Goal: Transaction & Acquisition: Purchase product/service

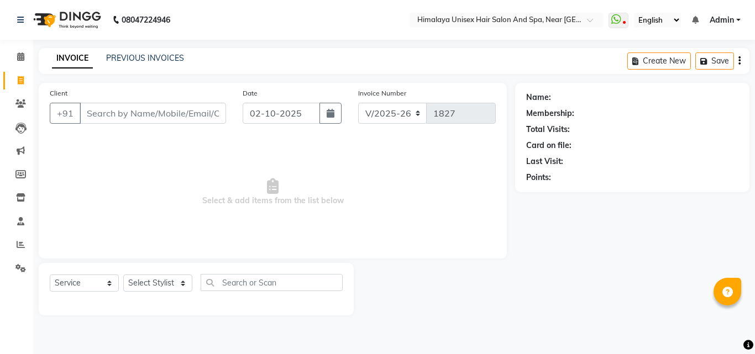
select select "4594"
select select "service"
click at [139, 97] on div "Client +91" at bounding box center [137, 109] width 193 height 45
click at [146, 113] on input "Client" at bounding box center [153, 113] width 146 height 21
type input "7749022065"
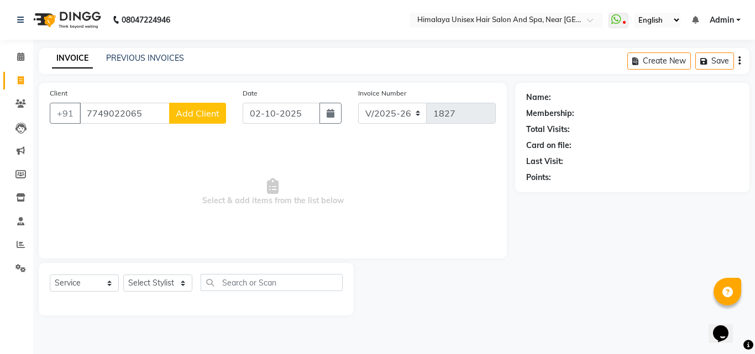
click at [186, 110] on span "Add Client" at bounding box center [198, 113] width 44 height 11
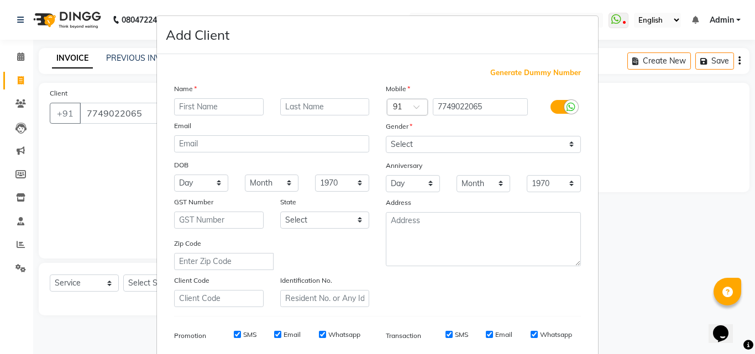
click at [197, 105] on input "text" at bounding box center [218, 106] width 89 height 17
type input "[PERSON_NAME]"
click at [323, 109] on input "text" at bounding box center [324, 106] width 89 height 17
type input "H-2"
click at [415, 138] on select "Select [DEMOGRAPHIC_DATA] [DEMOGRAPHIC_DATA] Other Prefer Not To Say" at bounding box center [483, 144] width 195 height 17
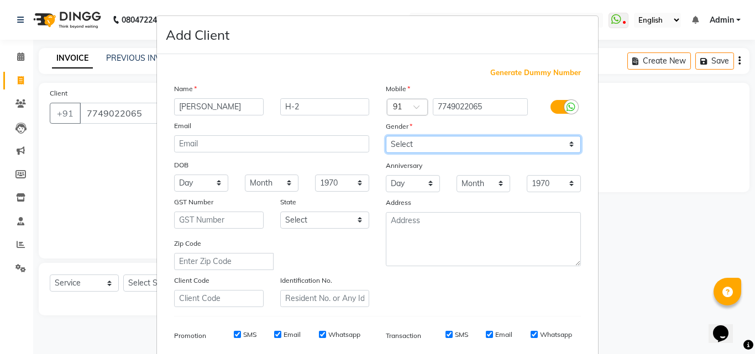
select select "[DEMOGRAPHIC_DATA]"
click at [386, 136] on select "Select [DEMOGRAPHIC_DATA] [DEMOGRAPHIC_DATA] Other Prefer Not To Say" at bounding box center [483, 144] width 195 height 17
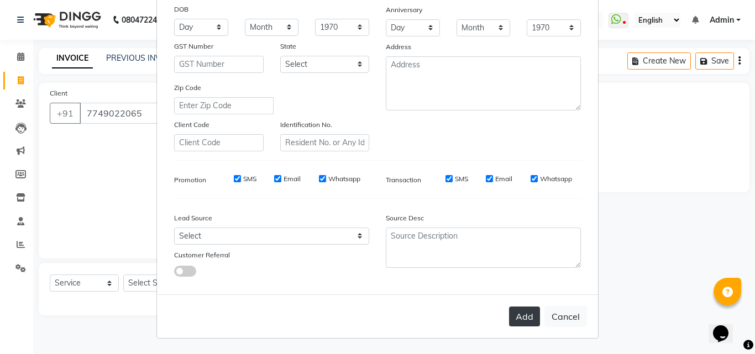
click at [519, 321] on button "Add" at bounding box center [524, 317] width 31 height 20
click at [519, 308] on div "Add Cancel" at bounding box center [377, 316] width 441 height 44
click at [520, 318] on div "Add Cancel" at bounding box center [377, 316] width 441 height 44
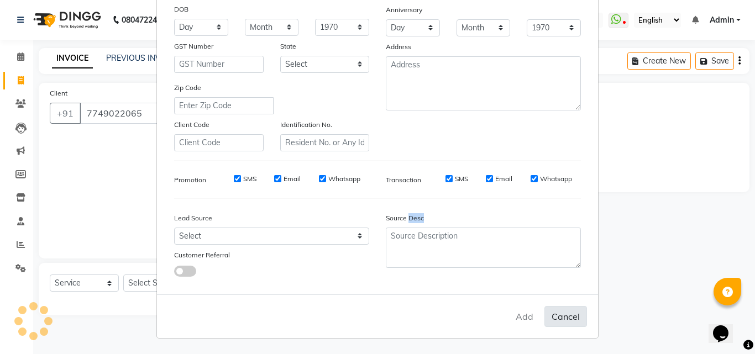
click at [571, 310] on button "Cancel" at bounding box center [565, 316] width 43 height 21
select select
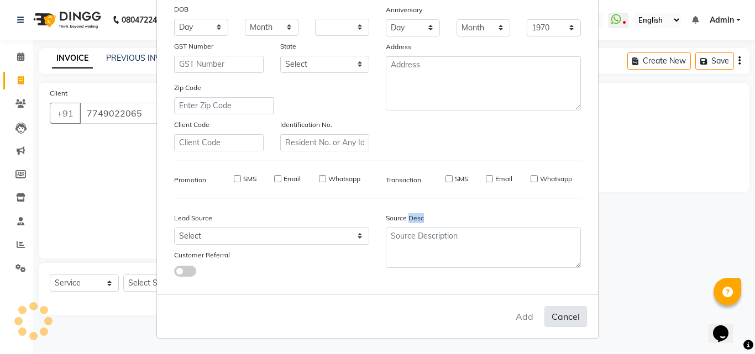
select select
checkbox input "false"
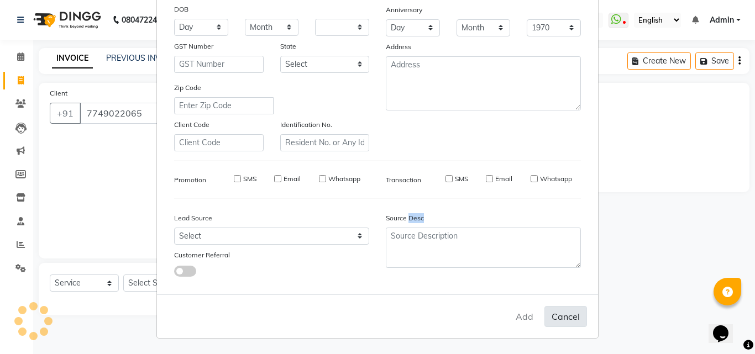
checkbox input "false"
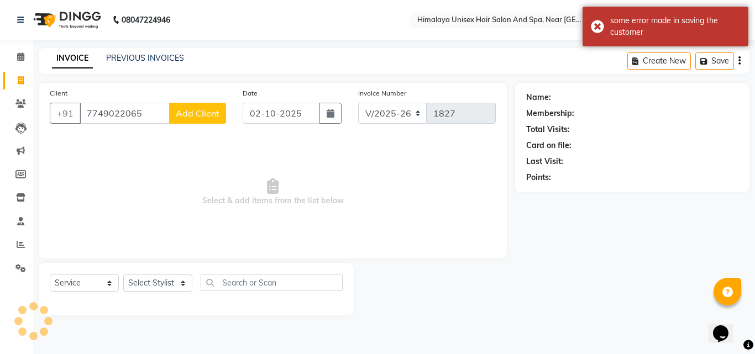
click at [196, 103] on button "Add Client" at bounding box center [197, 113] width 57 height 21
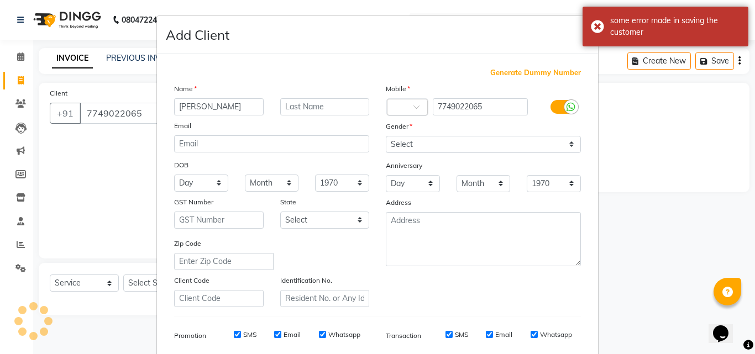
type input "[PERSON_NAME]"
drag, startPoint x: 457, startPoint y: 131, endPoint x: 457, endPoint y: 141, distance: 9.9
click at [457, 134] on div "Gender" at bounding box center [483, 127] width 212 height 15
click at [457, 141] on select "Select [DEMOGRAPHIC_DATA] [DEMOGRAPHIC_DATA] Other Prefer Not To Say" at bounding box center [483, 144] width 195 height 17
select select "[DEMOGRAPHIC_DATA]"
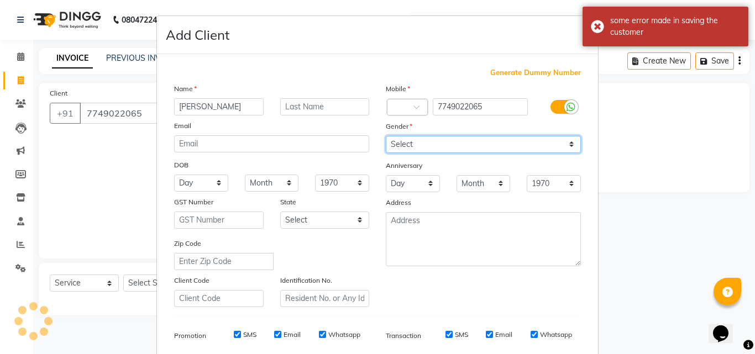
click at [386, 136] on select "Select [DEMOGRAPHIC_DATA] [DEMOGRAPHIC_DATA] Other Prefer Not To Say" at bounding box center [483, 144] width 195 height 17
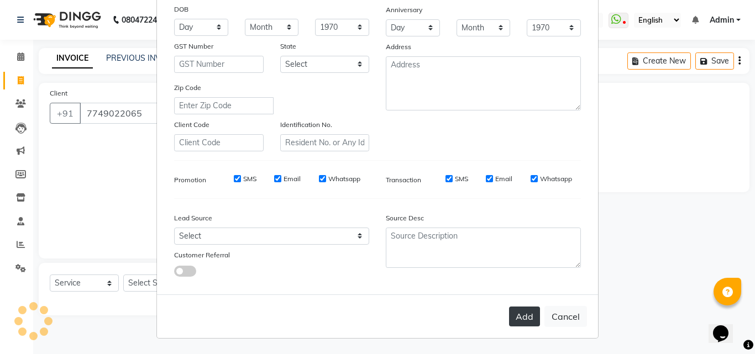
click at [518, 312] on button "Add" at bounding box center [524, 317] width 31 height 20
click at [518, 320] on button "Add" at bounding box center [524, 317] width 31 height 20
click at [558, 312] on button "Cancel" at bounding box center [565, 316] width 43 height 21
select select
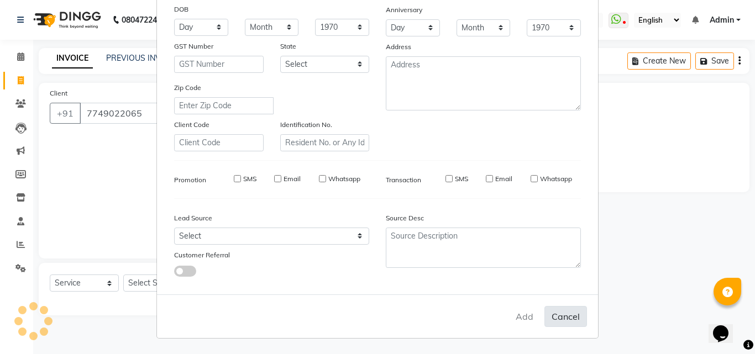
select select
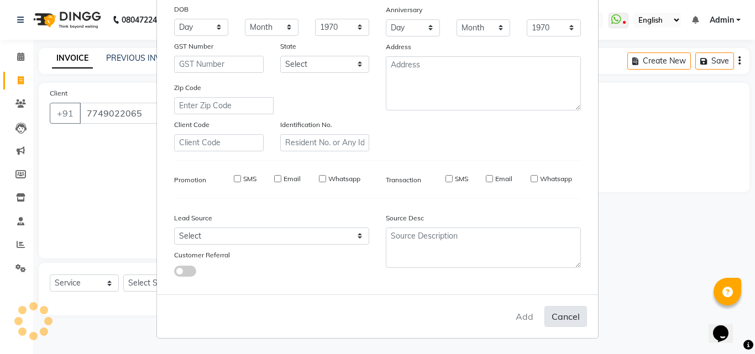
checkbox input "false"
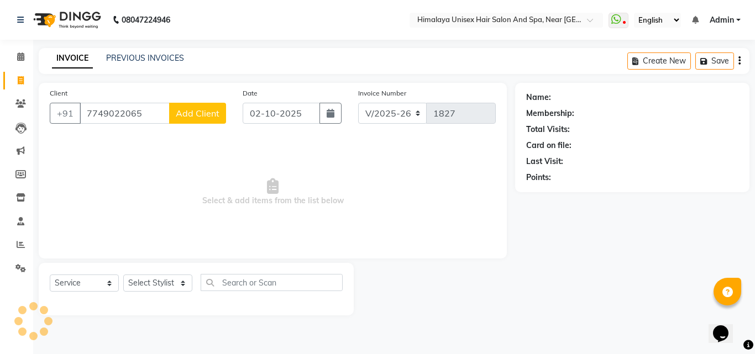
click at [181, 112] on button "Add Client" at bounding box center [197, 113] width 57 height 21
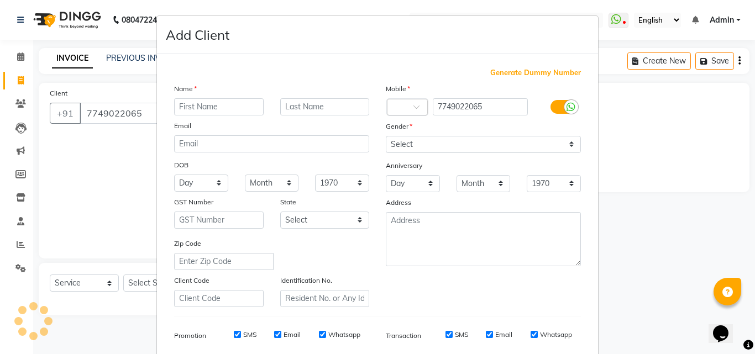
click at [198, 104] on input "text" at bounding box center [218, 106] width 89 height 17
click at [701, 241] on ngb-modal-window "Add Client Generate Dummy Number Name Email DOB Day 01 02 03 04 05 06 07 08 09 …" at bounding box center [377, 177] width 755 height 354
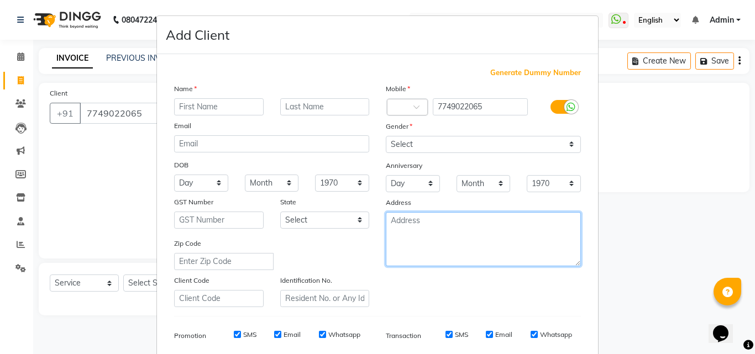
click at [458, 265] on textarea at bounding box center [483, 239] width 195 height 54
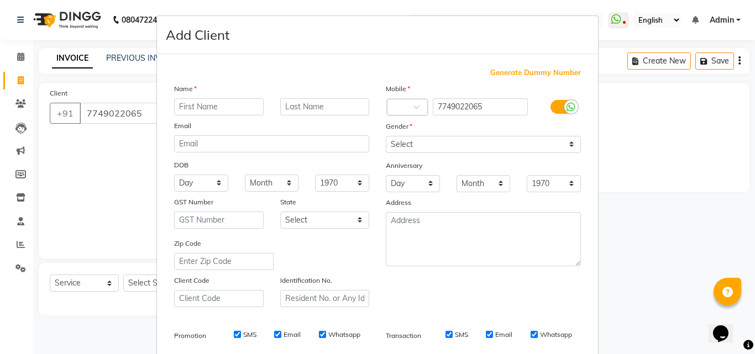
click at [541, 268] on div "Mobile Country Code × 7749022065 Gender Select [DEMOGRAPHIC_DATA] [DEMOGRAPHIC_…" at bounding box center [483, 195] width 212 height 224
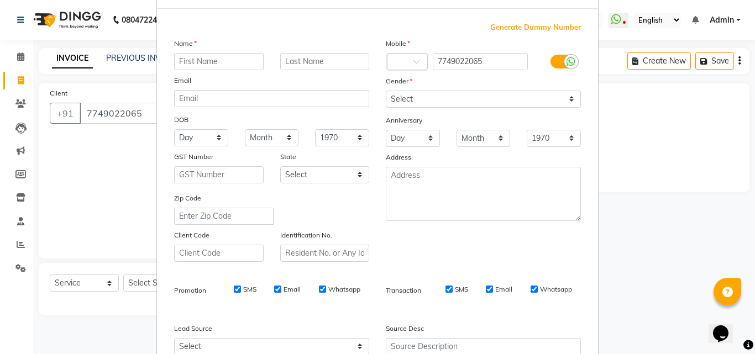
scroll to position [0, 0]
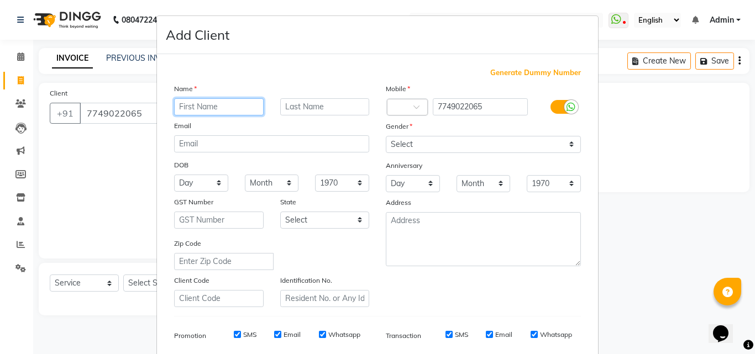
click at [206, 107] on input "text" at bounding box center [218, 106] width 89 height 17
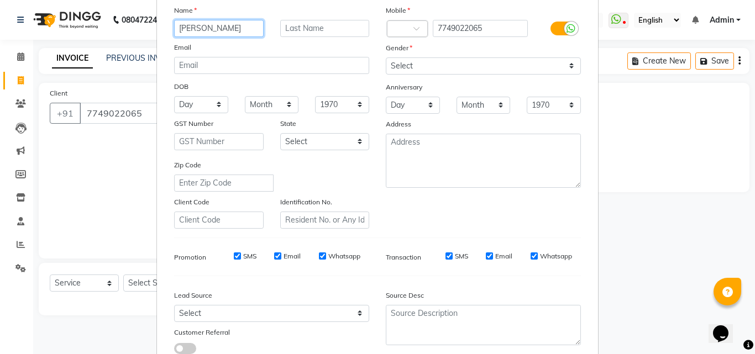
scroll to position [156, 0]
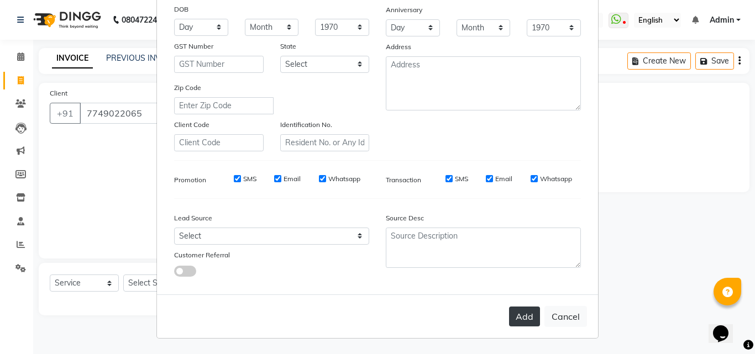
type input "[PERSON_NAME]"
click at [510, 323] on button "Add" at bounding box center [524, 317] width 31 height 20
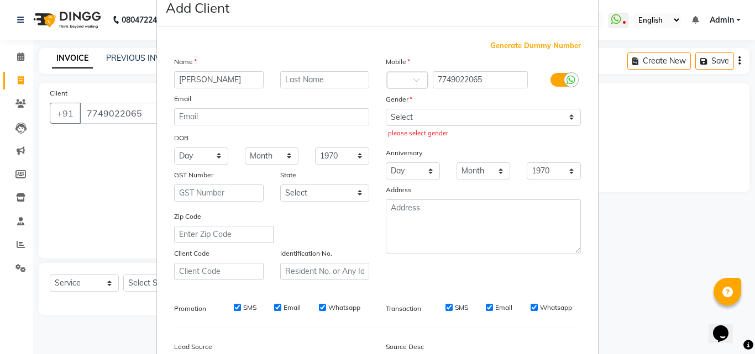
scroll to position [0, 0]
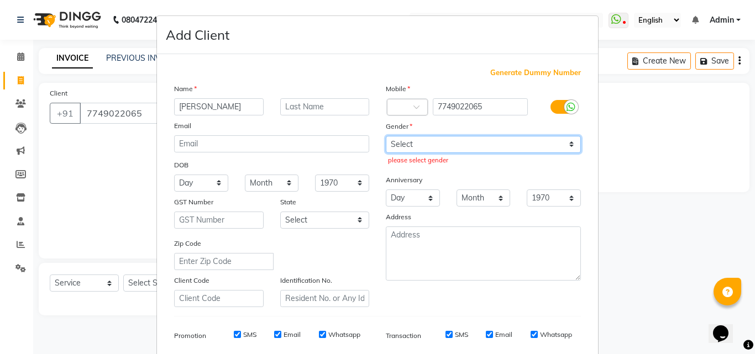
click at [469, 148] on select "Select [DEMOGRAPHIC_DATA] [DEMOGRAPHIC_DATA] Other Prefer Not To Say" at bounding box center [483, 144] width 195 height 17
select select "[DEMOGRAPHIC_DATA]"
click at [386, 136] on select "Select [DEMOGRAPHIC_DATA] [DEMOGRAPHIC_DATA] Other Prefer Not To Say" at bounding box center [483, 144] width 195 height 17
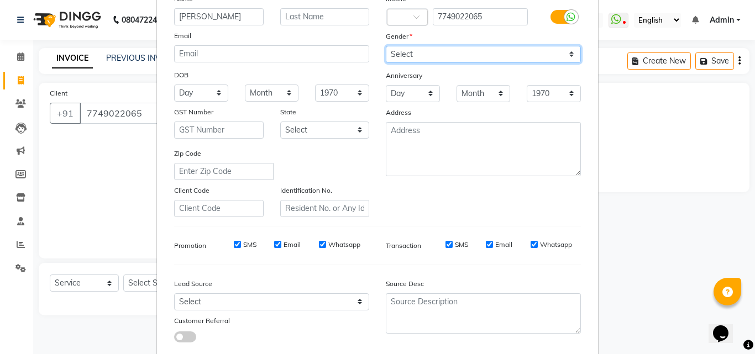
scroll to position [156, 0]
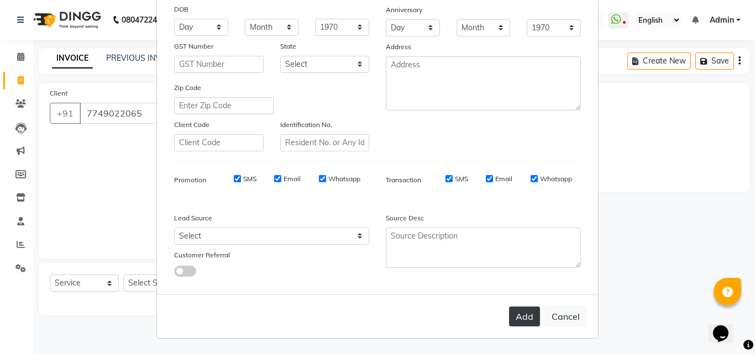
click at [522, 311] on button "Add" at bounding box center [524, 317] width 31 height 20
click at [522, 312] on div "Add Cancel" at bounding box center [377, 316] width 441 height 44
click at [546, 293] on div "Generate Dummy Number Name [PERSON_NAME] Email DOB Day 01 02 03 04 05 06 07 08 …" at bounding box center [377, 96] width 441 height 396
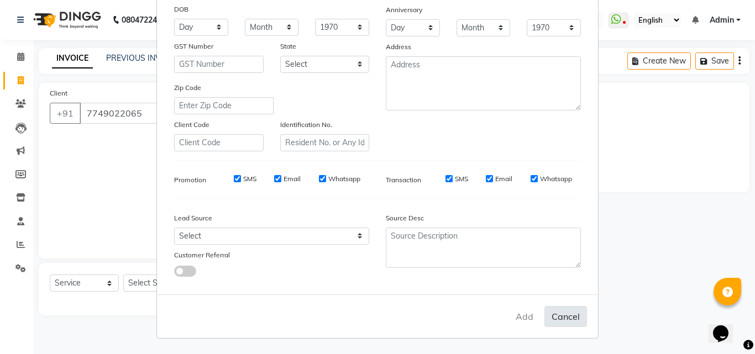
click at [560, 318] on button "Cancel" at bounding box center [565, 316] width 43 height 21
select select
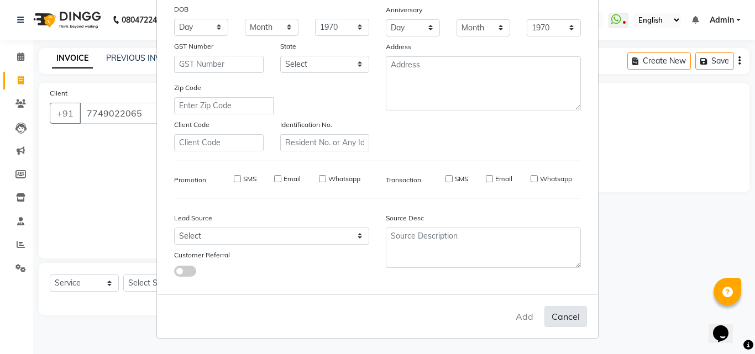
select select
checkbox input "false"
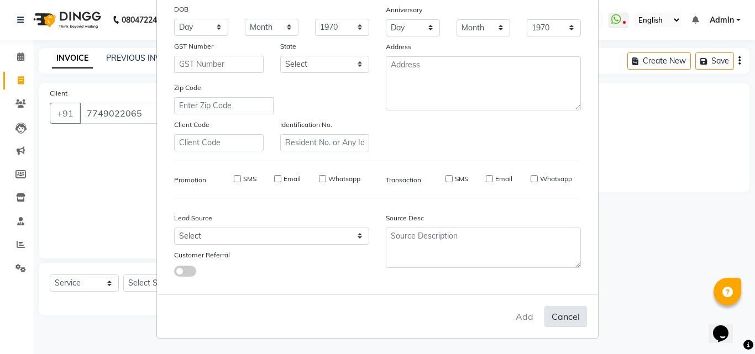
checkbox input "false"
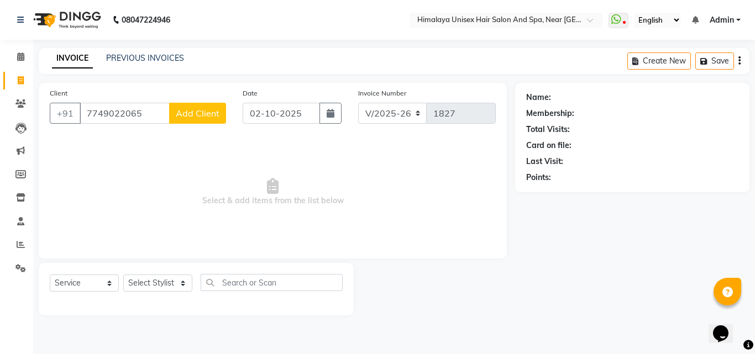
click at [202, 111] on span "Add Client" at bounding box center [198, 113] width 44 height 11
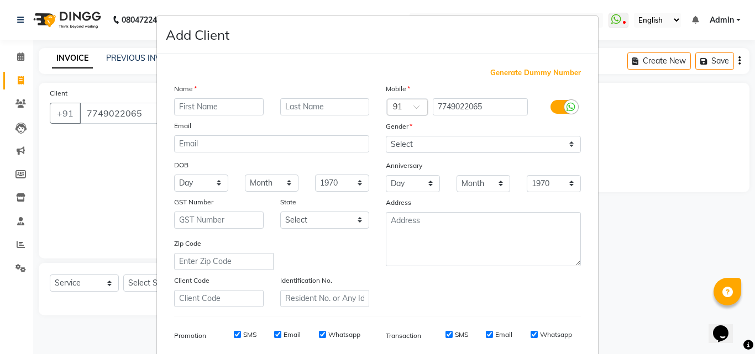
drag, startPoint x: 202, startPoint y: 101, endPoint x: 202, endPoint y: 115, distance: 14.9
click at [202, 102] on input "text" at bounding box center [218, 106] width 89 height 17
click at [570, 257] on textarea at bounding box center [483, 239] width 195 height 54
click at [666, 242] on ngb-modal-window "Add Client Generate Dummy Number Name Email DOB Day 01 02 03 04 05 06 07 08 09 …" at bounding box center [377, 177] width 755 height 354
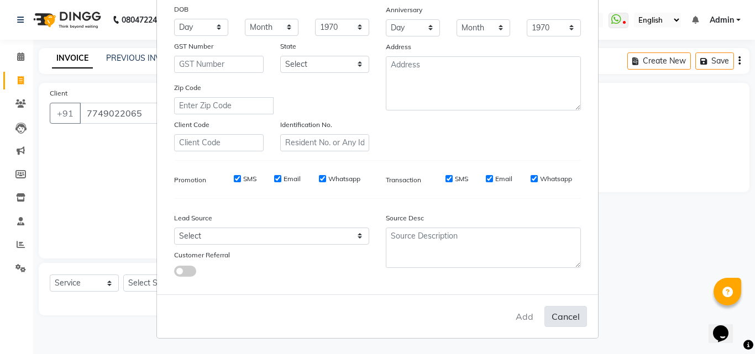
click at [566, 313] on button "Cancel" at bounding box center [565, 316] width 43 height 21
select select
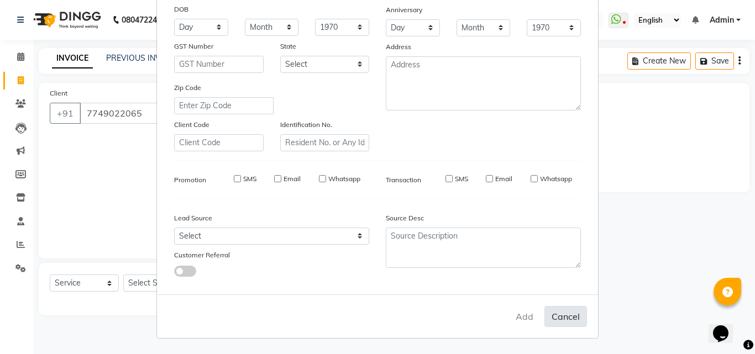
select select
checkbox input "false"
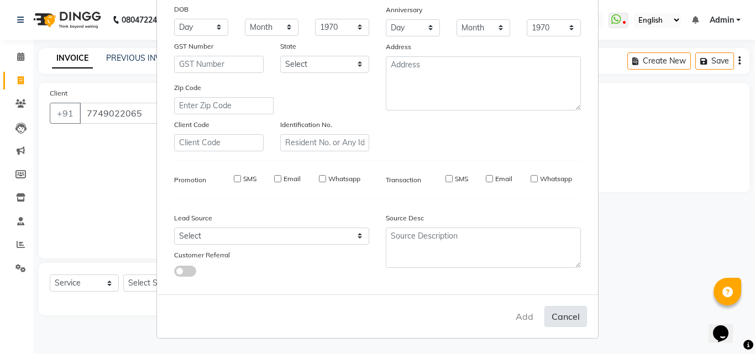
checkbox input "false"
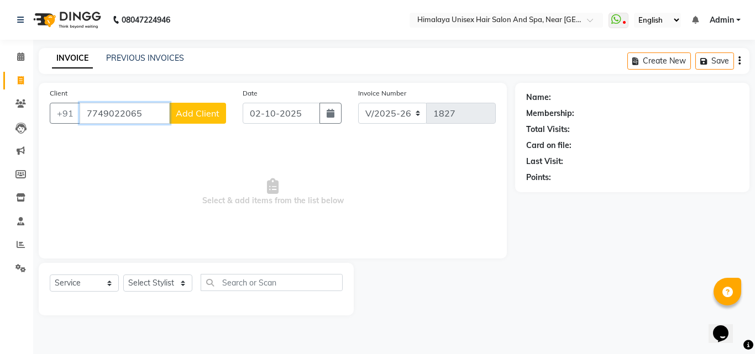
click at [143, 113] on input "7749022065" at bounding box center [125, 113] width 90 height 21
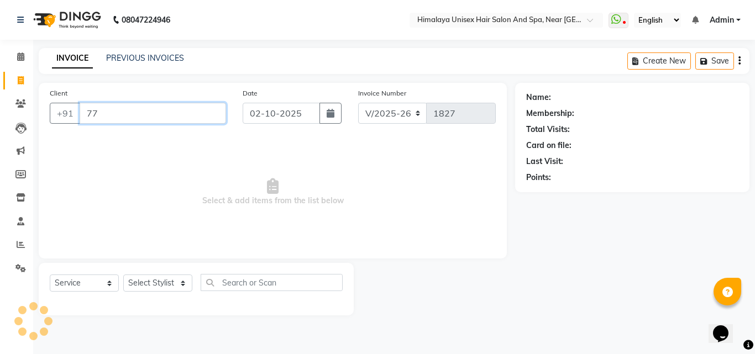
type input "7"
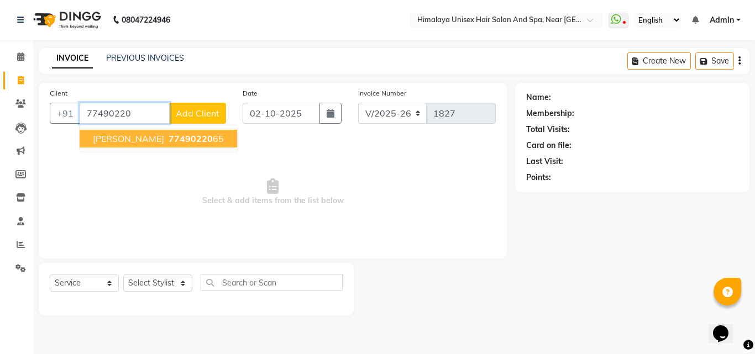
click at [130, 145] on button "[PERSON_NAME] 77490220 65" at bounding box center [158, 139] width 157 height 18
type input "7749022065"
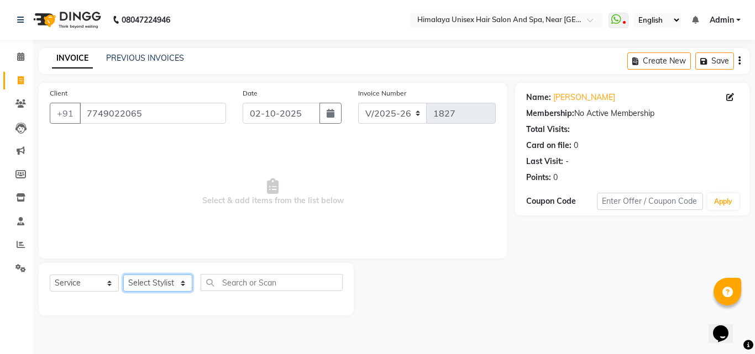
click at [178, 280] on select "Select Stylist [PERSON_NAME] Phase [PERSON_NAME] [PERSON_NAME] [PERSON_NAME] [P…" at bounding box center [157, 283] width 69 height 17
select select "26953"
click at [123, 275] on select "Select Stylist [PERSON_NAME] Phase [PERSON_NAME] [PERSON_NAME] [PERSON_NAME] [P…" at bounding box center [157, 283] width 69 height 17
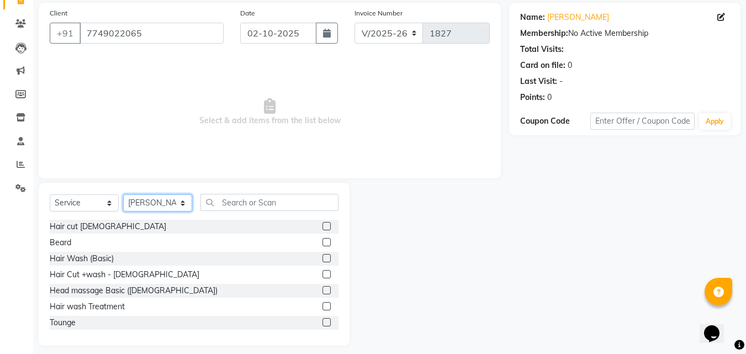
scroll to position [88, 0]
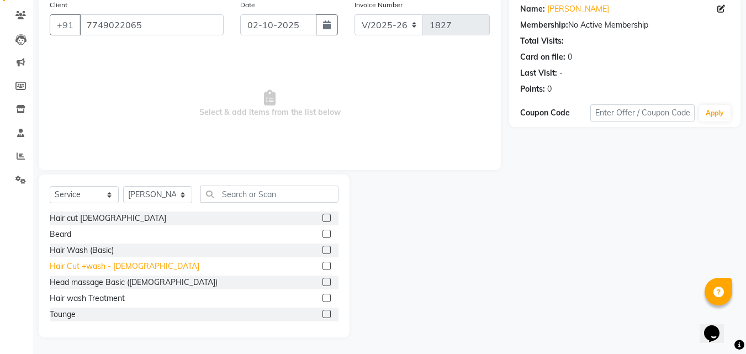
click at [56, 269] on div "Hair Cut +wash - [DEMOGRAPHIC_DATA]" at bounding box center [125, 267] width 150 height 12
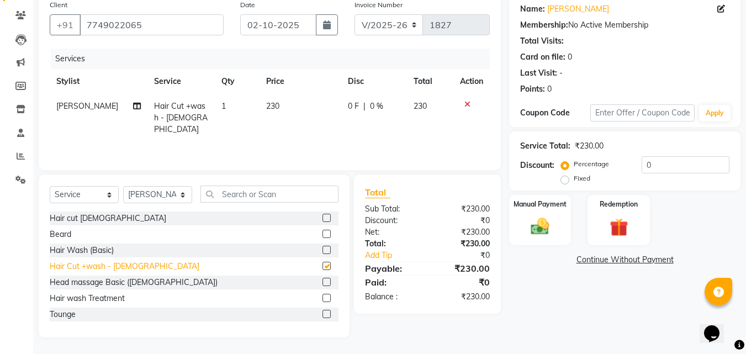
checkbox input "false"
click at [59, 229] on div "Beard" at bounding box center [61, 235] width 22 height 12
checkbox input "false"
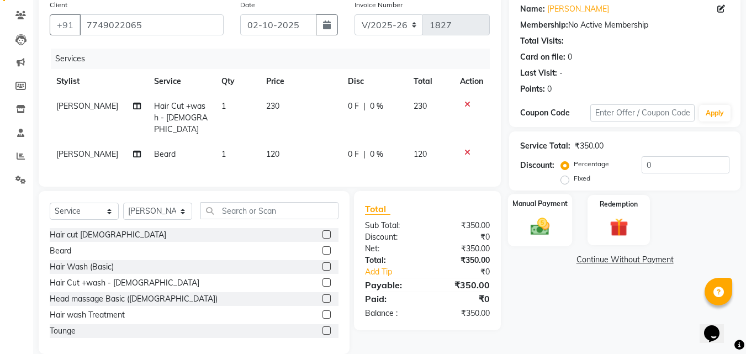
click at [555, 210] on div "Manual Payment" at bounding box center [540, 220] width 65 height 52
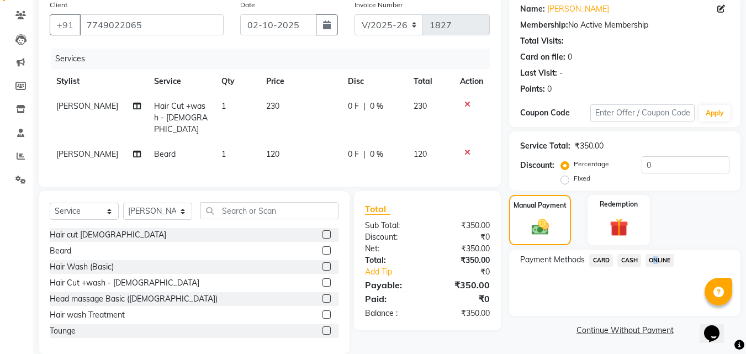
click at [655, 249] on div "Name: [PERSON_NAME] Membership: No Active Membership Total Visits: Card on file…" at bounding box center [629, 174] width 240 height 360
click at [659, 256] on span "ONLINE" at bounding box center [660, 260] width 29 height 13
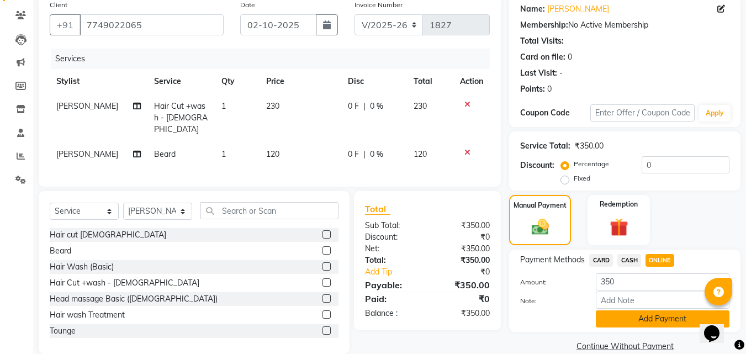
click at [651, 314] on button "Add Payment" at bounding box center [663, 318] width 134 height 17
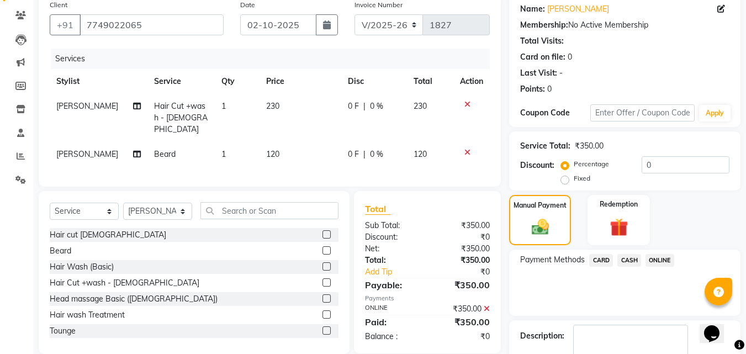
scroll to position [152, 0]
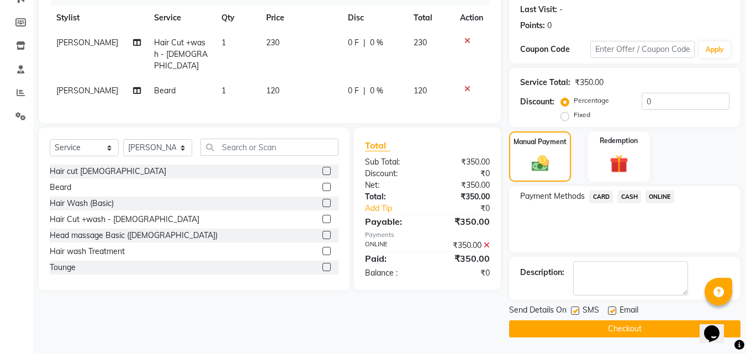
click at [634, 324] on button "Checkout" at bounding box center [624, 328] width 231 height 17
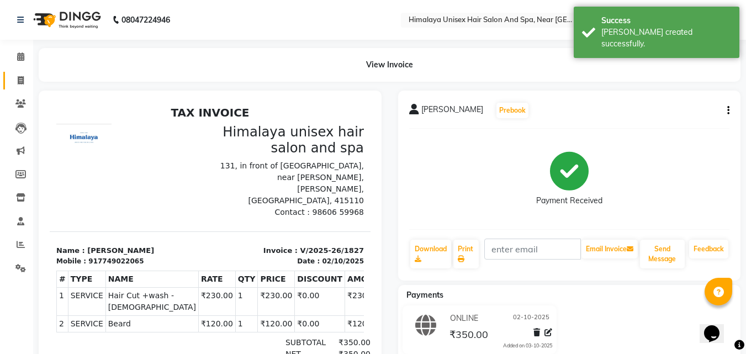
click at [19, 73] on link "Invoice" at bounding box center [16, 81] width 27 height 18
select select "service"
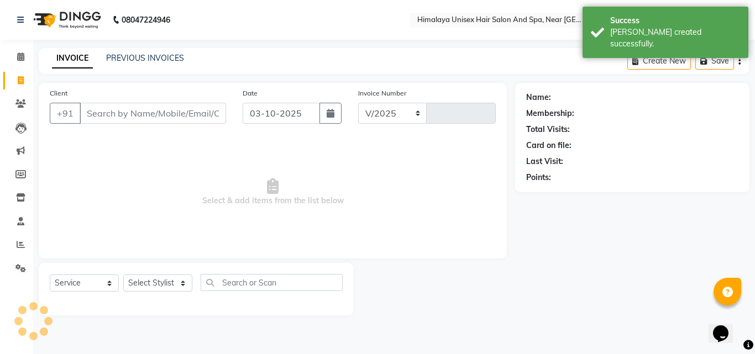
select select "4594"
type input "1828"
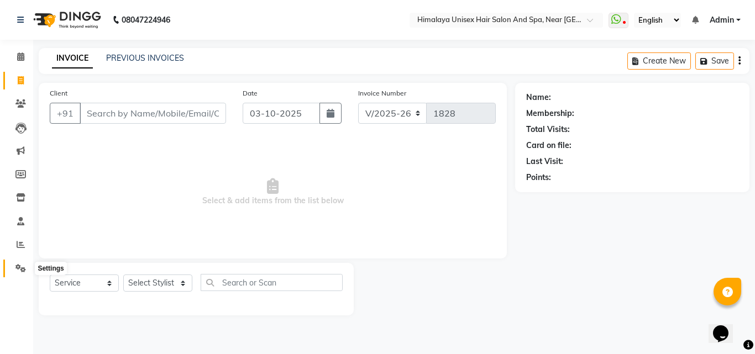
click at [17, 270] on icon at bounding box center [20, 268] width 10 height 8
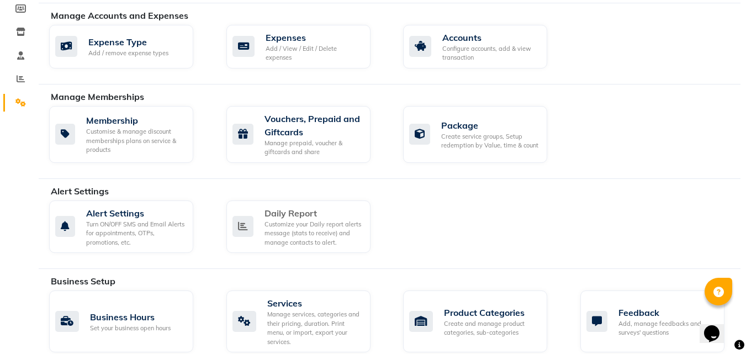
scroll to position [276, 0]
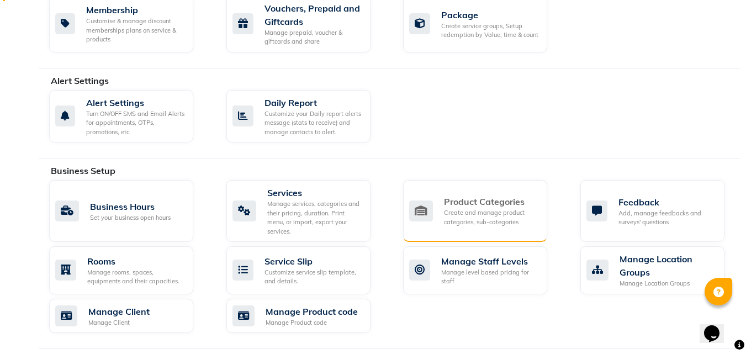
click at [444, 210] on div "Create and manage product categories, sub-categories" at bounding box center [491, 217] width 94 height 18
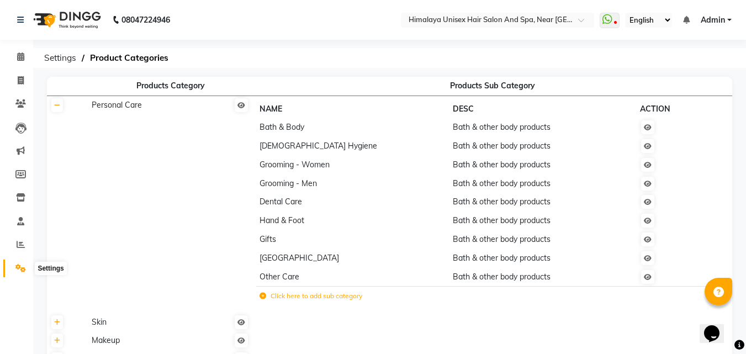
click at [21, 269] on icon at bounding box center [20, 268] width 10 height 8
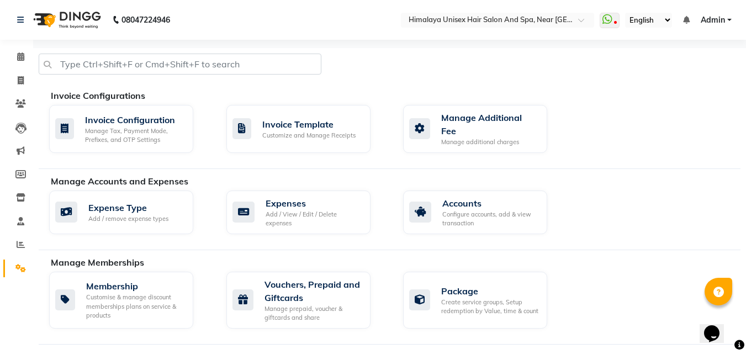
scroll to position [331, 0]
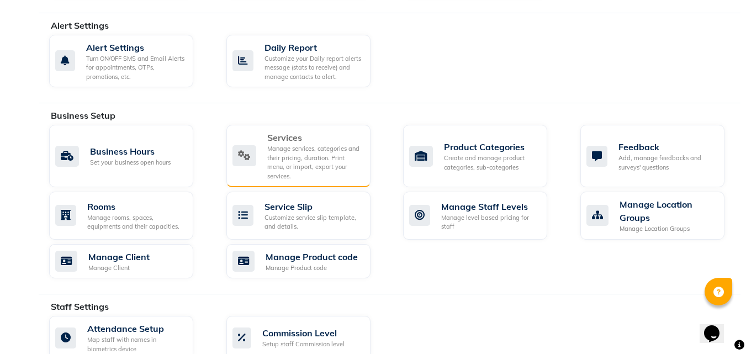
click at [287, 146] on div "Manage services, categories and their pricing, duration. Print menu, or import,…" at bounding box center [314, 162] width 94 height 36
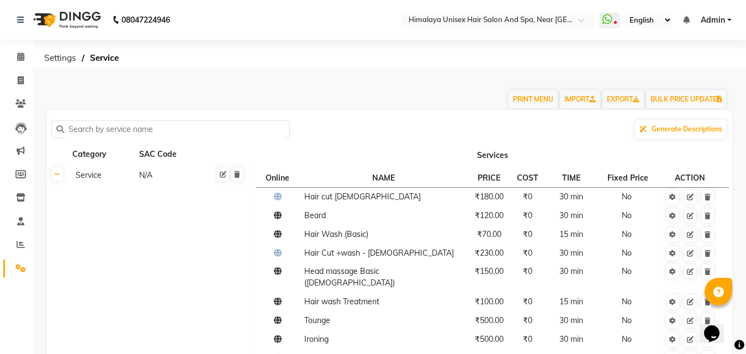
click at [173, 127] on input "text" at bounding box center [174, 129] width 221 height 17
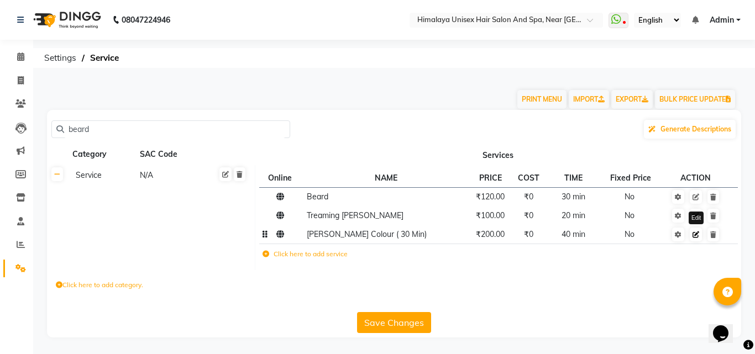
type input "beard"
click at [693, 235] on icon at bounding box center [695, 234] width 7 height 7
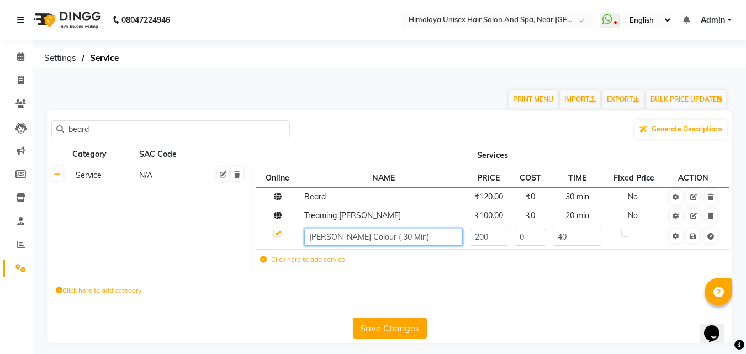
click at [403, 235] on input "[PERSON_NAME] Colour ( 30 Min)" at bounding box center [383, 237] width 159 height 17
type input "[PERSON_NAME] Colour Premium"
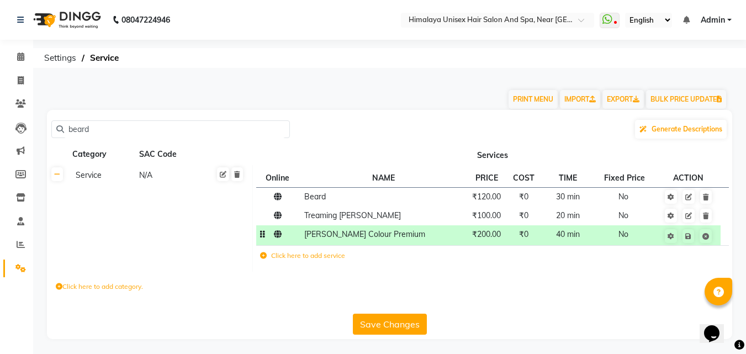
click at [503, 239] on td "₹200.00" at bounding box center [486, 235] width 41 height 20
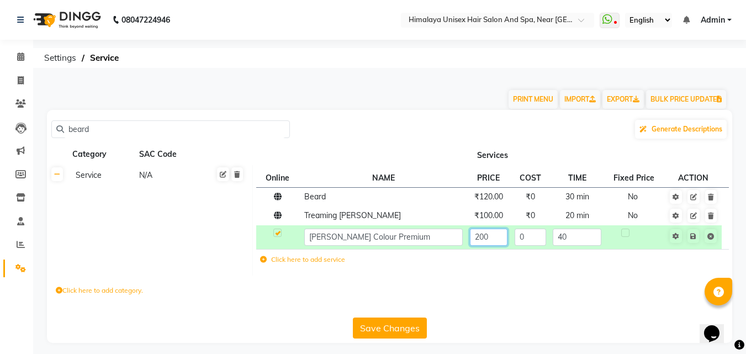
click at [500, 238] on input "200" at bounding box center [489, 237] width 38 height 17
type input "250"
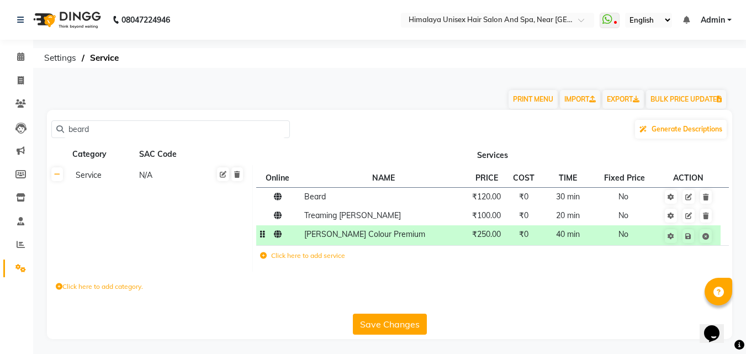
click at [583, 238] on td "40 min" at bounding box center [567, 235] width 55 height 20
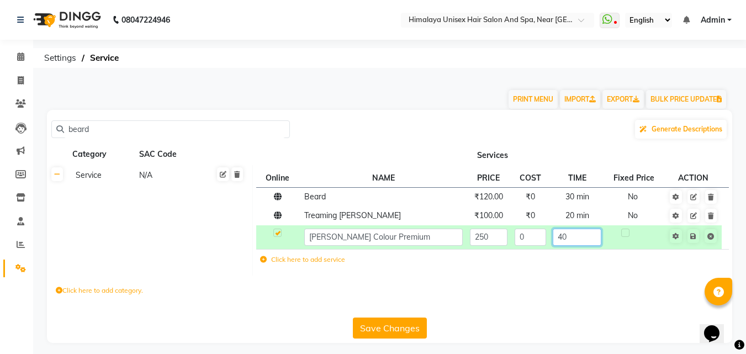
click at [583, 238] on input "40" at bounding box center [577, 237] width 48 height 17
type input "4"
type input "30"
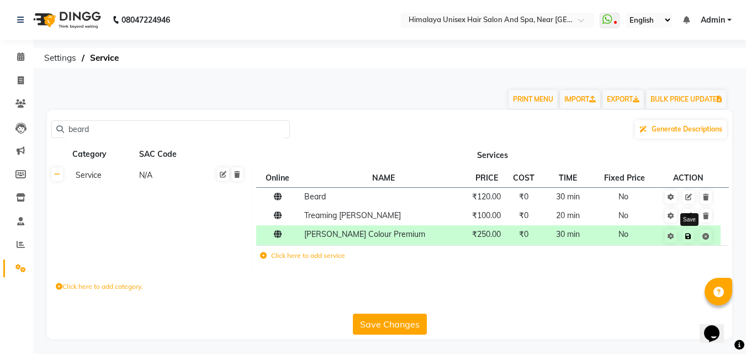
click at [693, 241] on link at bounding box center [689, 236] width 12 height 14
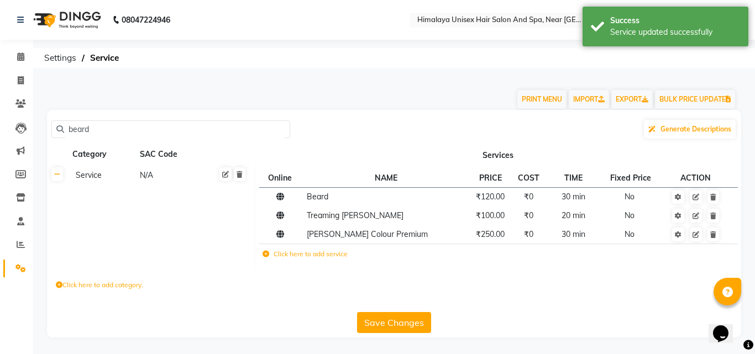
click at [322, 255] on label "Click here to add service" at bounding box center [304, 254] width 85 height 10
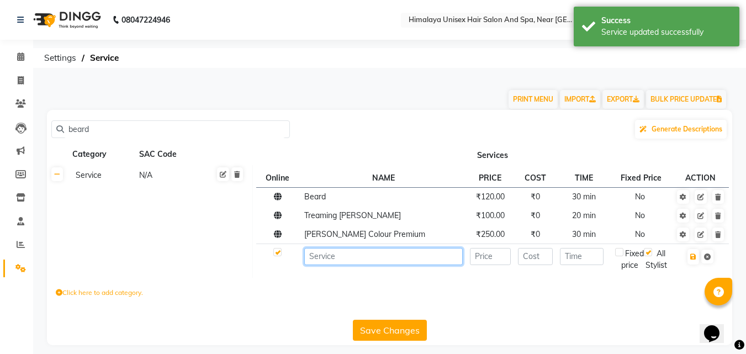
click at [377, 258] on input at bounding box center [383, 256] width 159 height 17
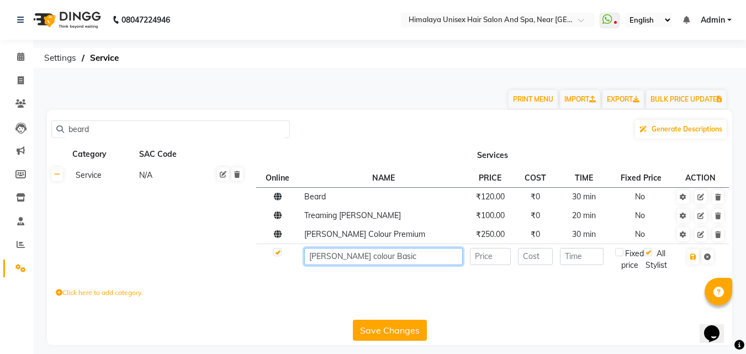
type input "[PERSON_NAME] colour Basic"
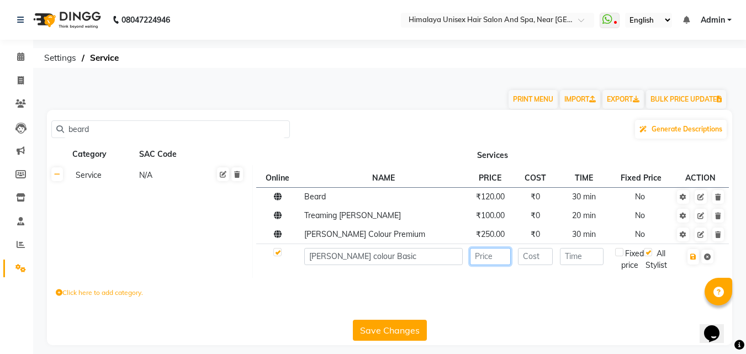
click at [487, 260] on input "number" at bounding box center [490, 256] width 41 height 17
type input "200"
click at [581, 263] on input "number" at bounding box center [582, 256] width 44 height 17
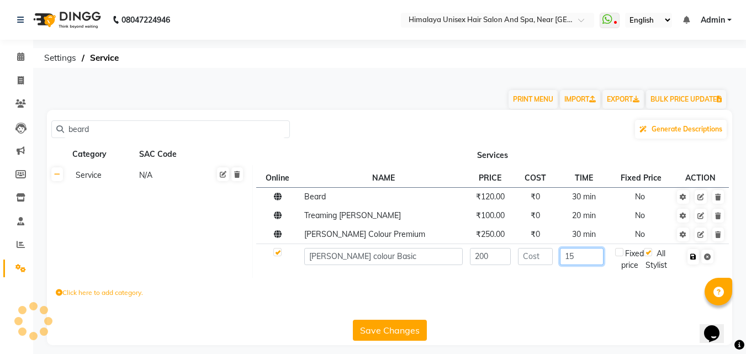
type input "15"
click at [694, 255] on icon "button" at bounding box center [694, 257] width 6 height 7
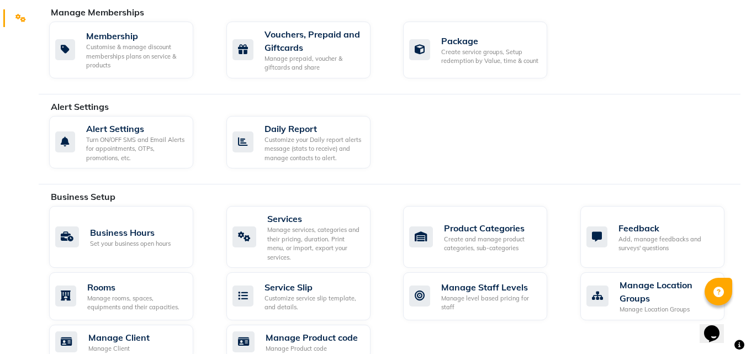
scroll to position [249, 0]
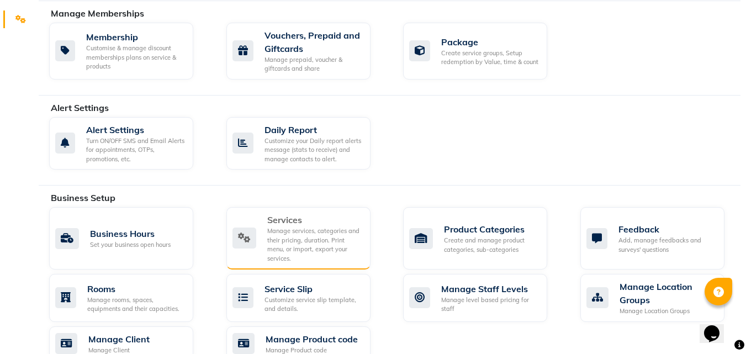
click at [275, 227] on div "Manage services, categories and their pricing, duration. Print menu, or import,…" at bounding box center [314, 245] width 94 height 36
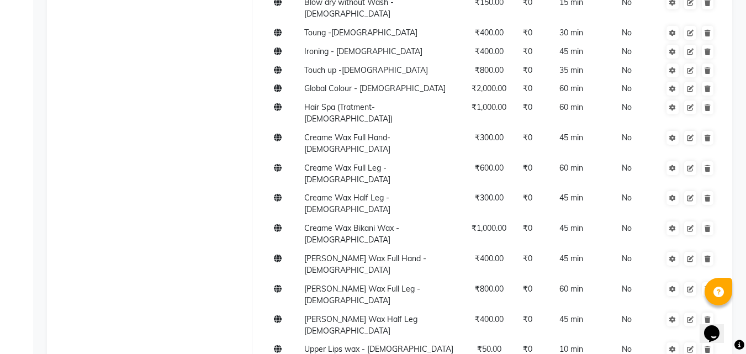
scroll to position [740, 0]
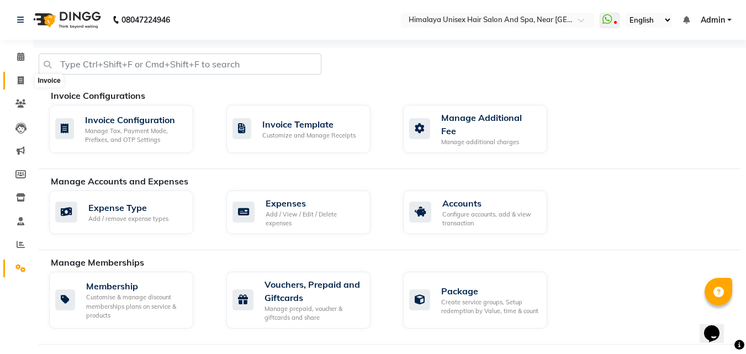
click at [18, 80] on icon at bounding box center [21, 80] width 6 height 8
select select "service"
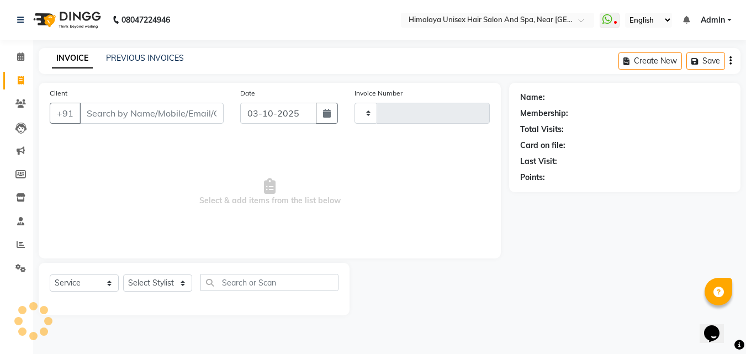
type input "1828"
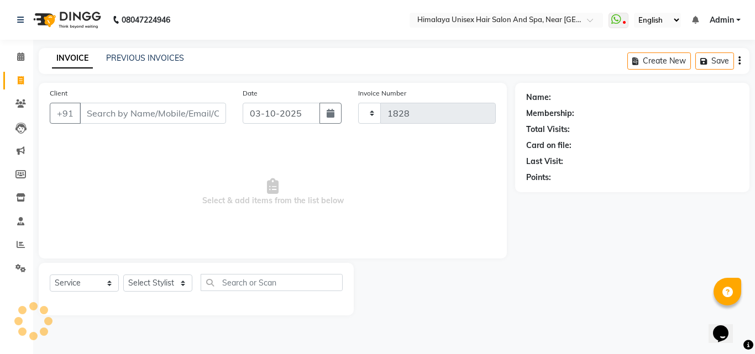
select select "4594"
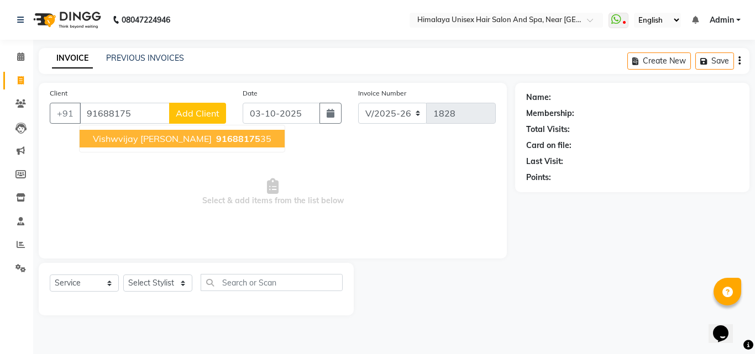
click at [216, 134] on span "91688175" at bounding box center [238, 138] width 44 height 11
type input "9168817535"
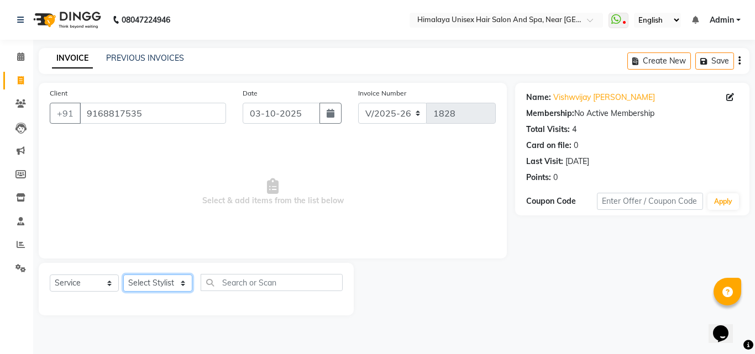
click at [181, 281] on select "Select Stylist [PERSON_NAME] Phase [PERSON_NAME] [PERSON_NAME] [PERSON_NAME] [P…" at bounding box center [157, 283] width 69 height 17
select select "26956"
click at [123, 275] on select "Select Stylist [PERSON_NAME] Phase [PERSON_NAME] [PERSON_NAME] [PERSON_NAME] [P…" at bounding box center [157, 283] width 69 height 17
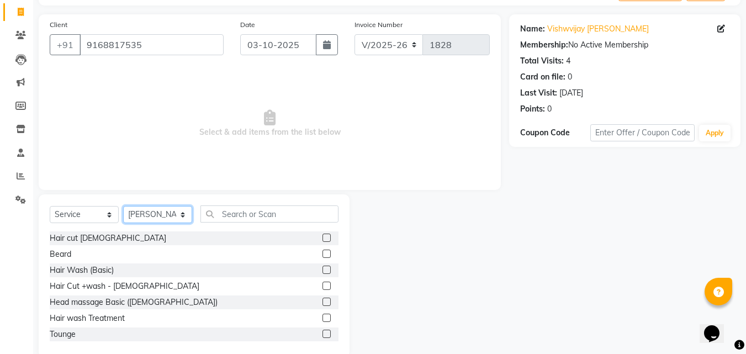
scroll to position [88, 0]
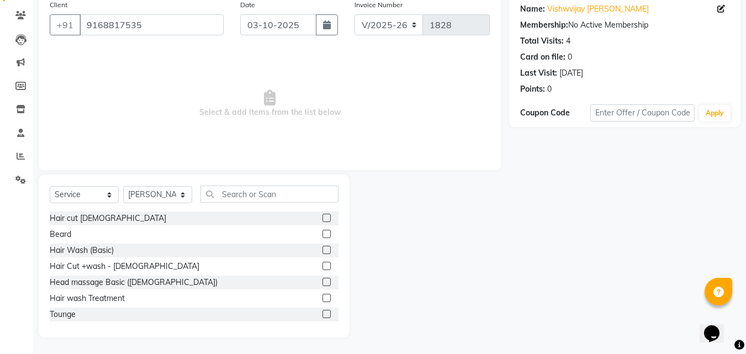
click at [100, 217] on div "Hair cut [DEMOGRAPHIC_DATA]" at bounding box center [194, 219] width 289 height 14
click at [70, 212] on div "Hair cut [DEMOGRAPHIC_DATA]" at bounding box center [194, 219] width 289 height 14
click at [66, 214] on div "Hair cut [DEMOGRAPHIC_DATA]" at bounding box center [108, 219] width 117 height 12
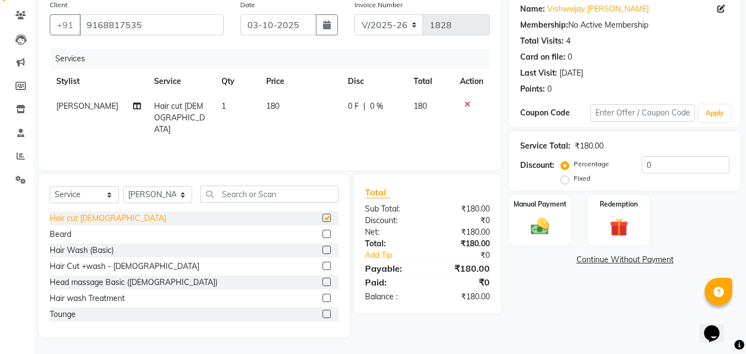
checkbox input "false"
click at [57, 231] on div "Beard" at bounding box center [61, 235] width 22 height 12
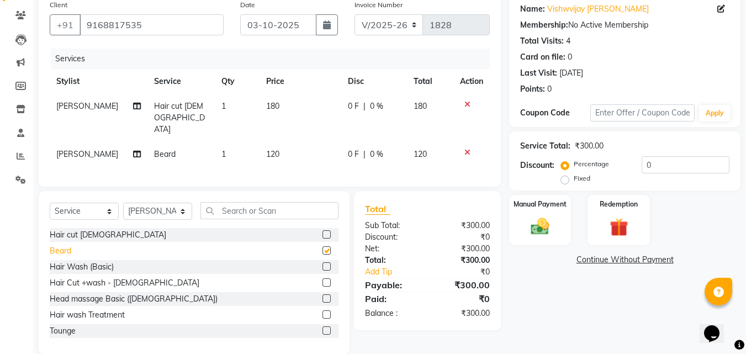
checkbox input "false"
click at [544, 224] on img at bounding box center [540, 226] width 31 height 22
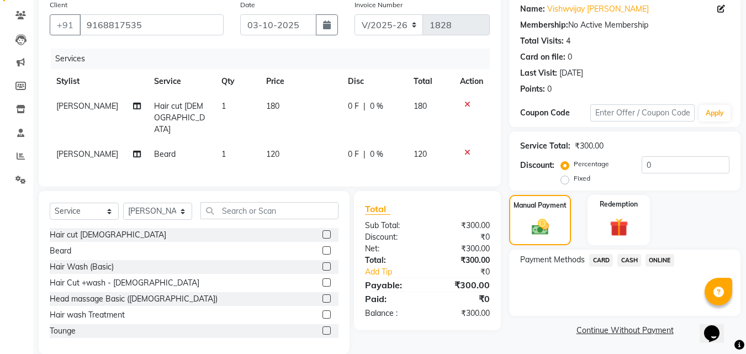
click at [665, 260] on span "ONLINE" at bounding box center [660, 260] width 29 height 13
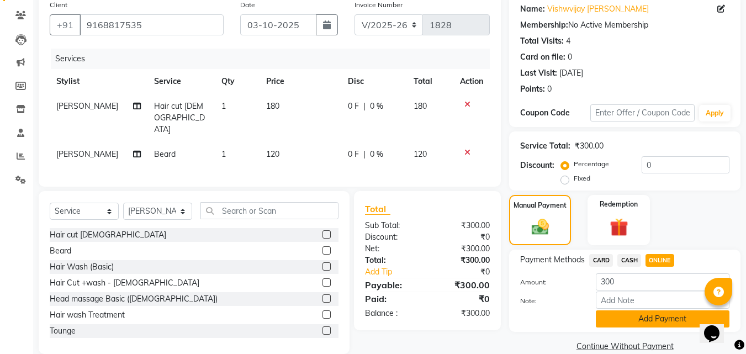
click at [645, 315] on button "Add Payment" at bounding box center [663, 318] width 134 height 17
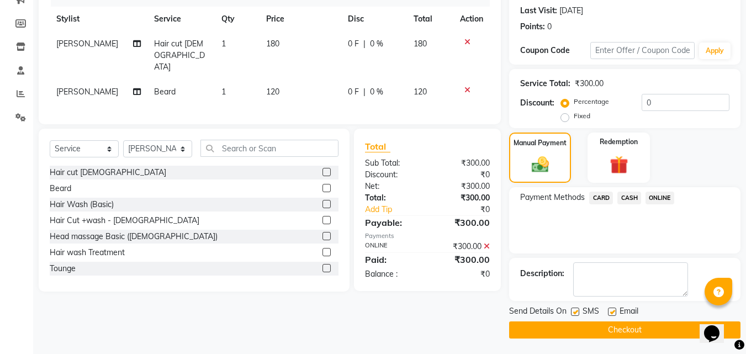
scroll to position [152, 0]
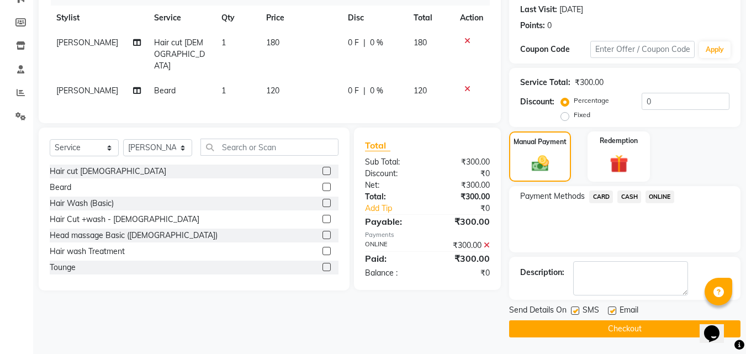
click at [643, 323] on button "Checkout" at bounding box center [624, 328] width 231 height 17
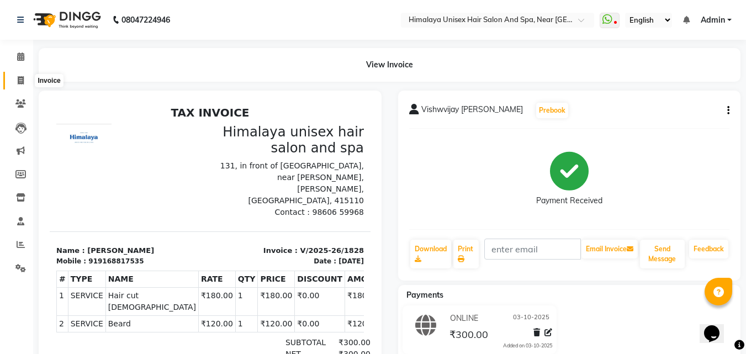
click at [20, 79] on icon at bounding box center [21, 80] width 6 height 8
select select "service"
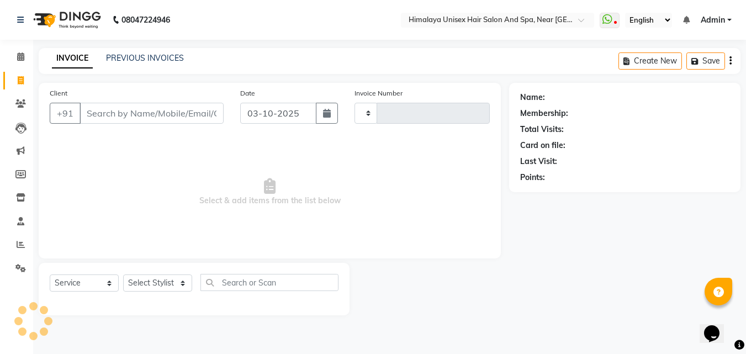
type input "1829"
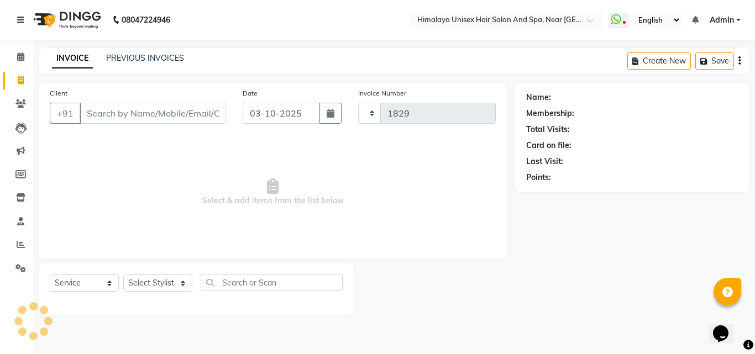
select select "4594"
click at [94, 109] on div "Client +91" at bounding box center [137, 109] width 193 height 45
click at [94, 109] on input "Client" at bounding box center [153, 113] width 146 height 21
click at [125, 109] on input "Client" at bounding box center [153, 113] width 146 height 21
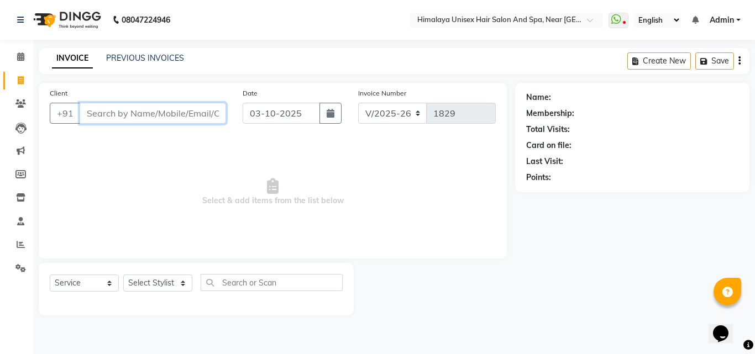
click at [127, 113] on input "Client" at bounding box center [153, 113] width 146 height 21
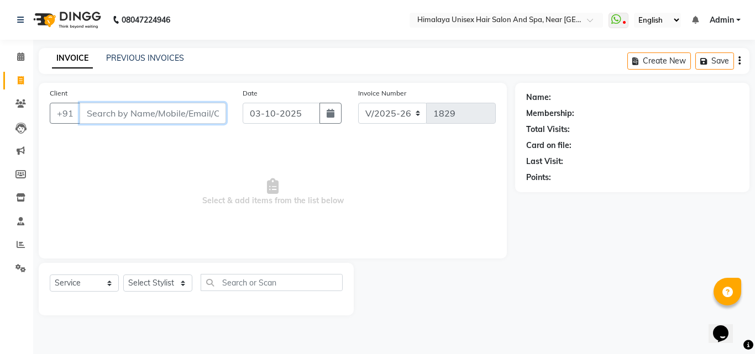
click at [127, 113] on input "Client" at bounding box center [153, 113] width 146 height 21
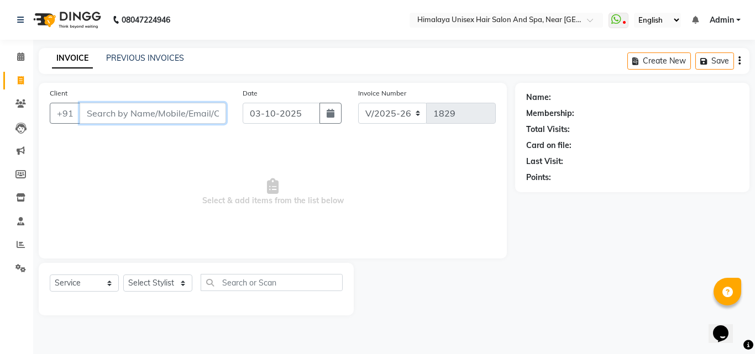
click at [127, 113] on input "Client" at bounding box center [153, 113] width 146 height 21
click at [207, 149] on span "Select & add items from the list below" at bounding box center [273, 192] width 446 height 110
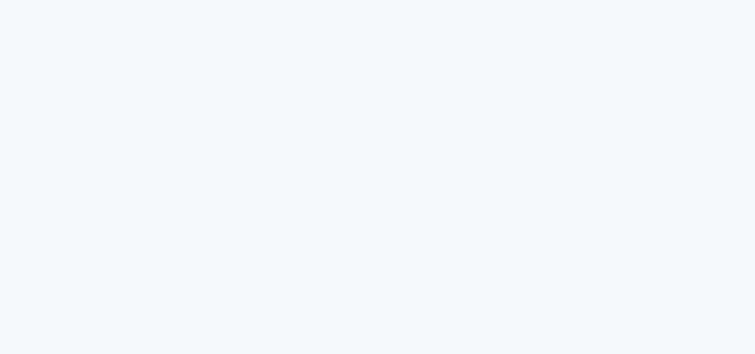
select select "4594"
select select "service"
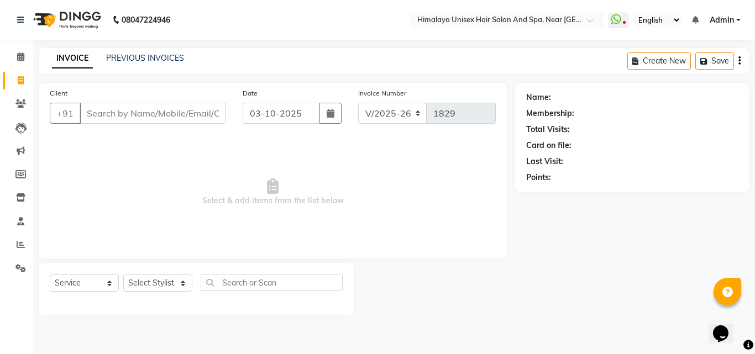
click at [164, 115] on input "Client" at bounding box center [153, 113] width 146 height 21
click at [156, 113] on input "Client" at bounding box center [153, 113] width 146 height 21
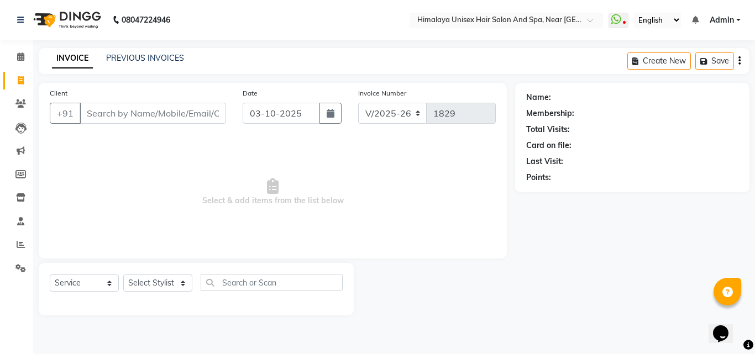
click at [156, 113] on input "Client" at bounding box center [153, 113] width 146 height 21
click at [125, 112] on input "Client" at bounding box center [153, 113] width 146 height 21
click at [192, 117] on input "Client" at bounding box center [153, 113] width 146 height 21
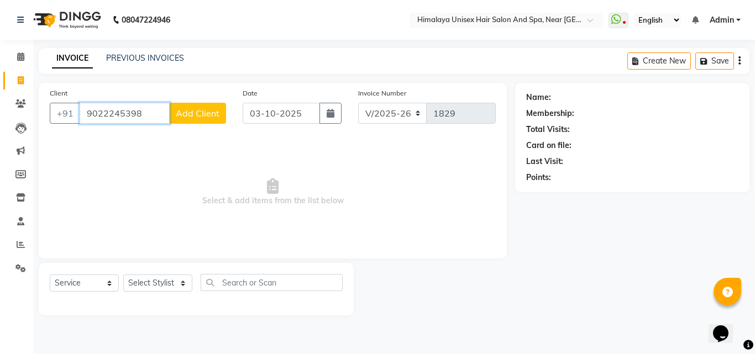
type input "9022245398"
click at [192, 117] on span "Add Client" at bounding box center [198, 113] width 44 height 11
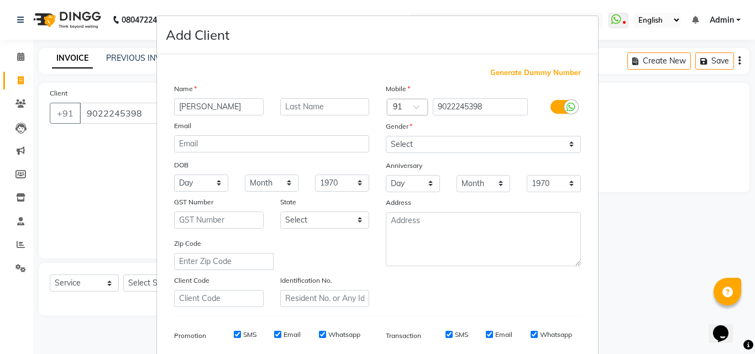
type input "PRatik"
click at [303, 105] on input "text" at bounding box center [324, 106] width 89 height 17
type input "yadav"
click at [416, 143] on select "Select [DEMOGRAPHIC_DATA] [DEMOGRAPHIC_DATA] Other Prefer Not To Say" at bounding box center [483, 144] width 195 height 17
select select "[DEMOGRAPHIC_DATA]"
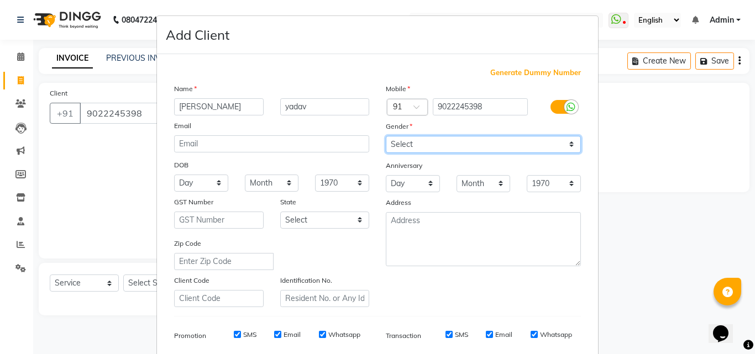
click at [386, 136] on select "Select [DEMOGRAPHIC_DATA] [DEMOGRAPHIC_DATA] Other Prefer Not To Say" at bounding box center [483, 144] width 195 height 17
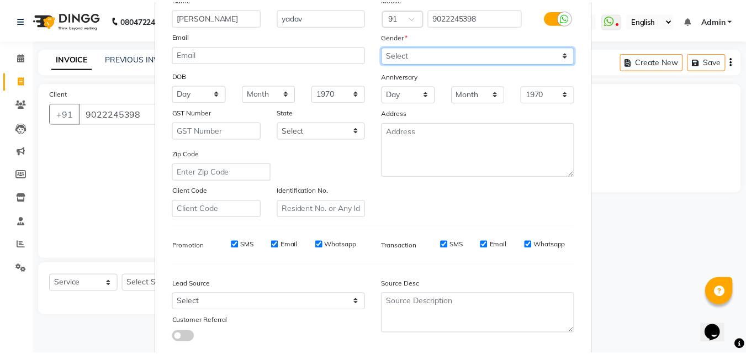
scroll to position [156, 0]
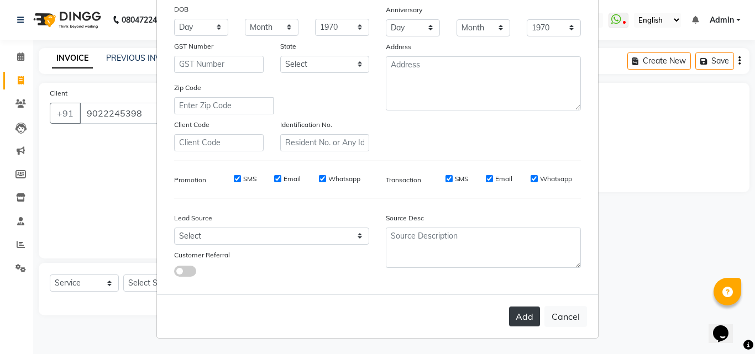
click at [520, 315] on button "Add" at bounding box center [524, 317] width 31 height 20
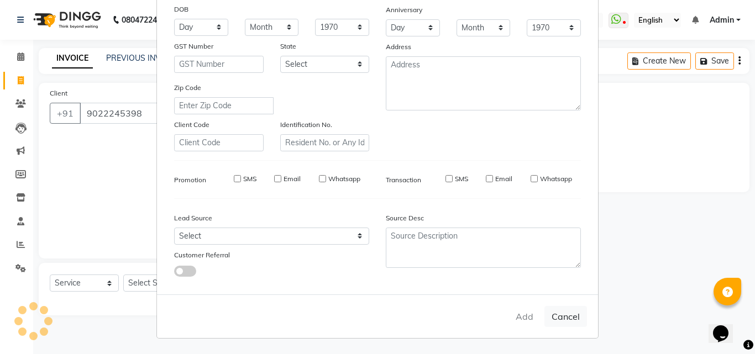
select select
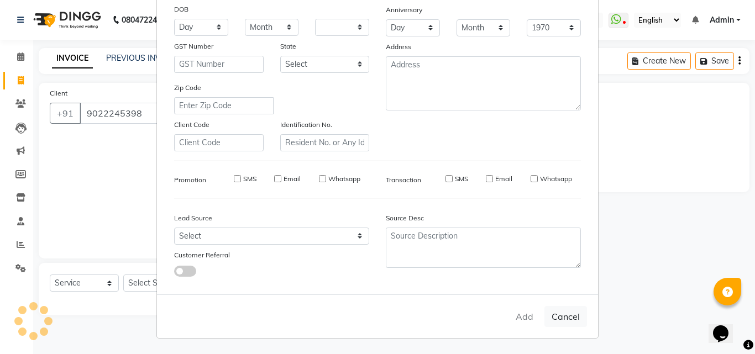
select select
checkbox input "false"
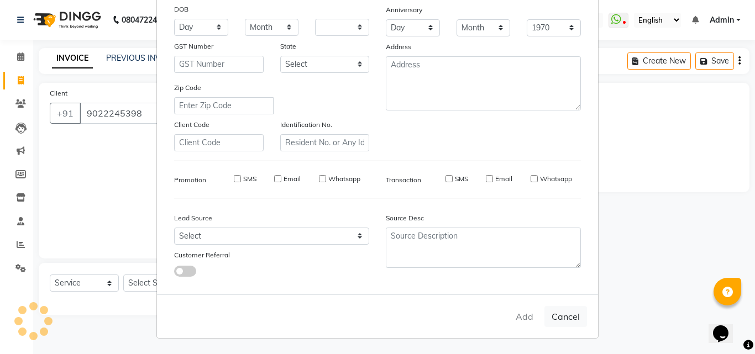
checkbox input "false"
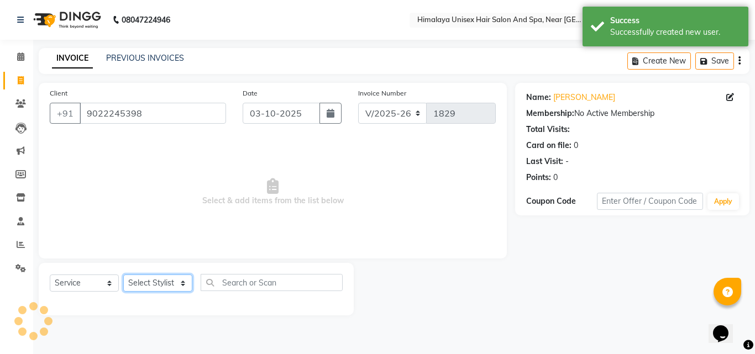
click at [181, 285] on select "Select Stylist [PERSON_NAME] Phase [PERSON_NAME] [PERSON_NAME] [PERSON_NAME] [P…" at bounding box center [157, 283] width 69 height 17
select select "27688"
click at [123, 275] on select "Select Stylist [PERSON_NAME] Phase [PERSON_NAME] [PERSON_NAME] [PERSON_NAME] [P…" at bounding box center [157, 283] width 69 height 17
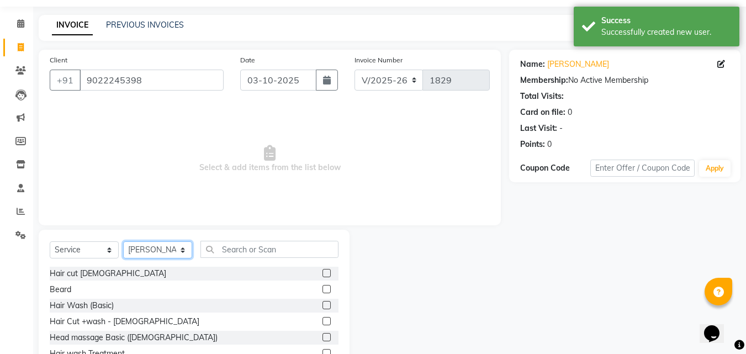
scroll to position [88, 0]
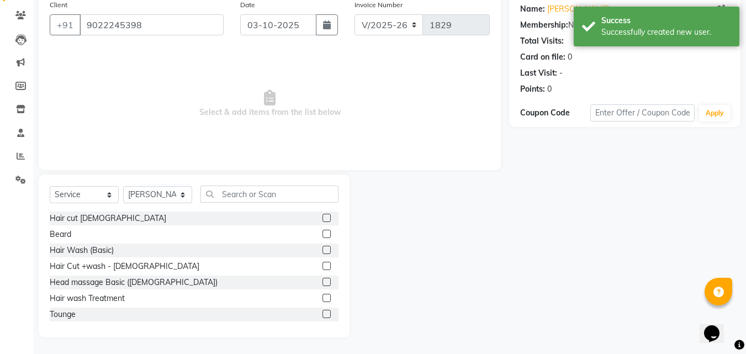
click at [99, 219] on div "Hair cut [DEMOGRAPHIC_DATA]" at bounding box center [194, 219] width 289 height 14
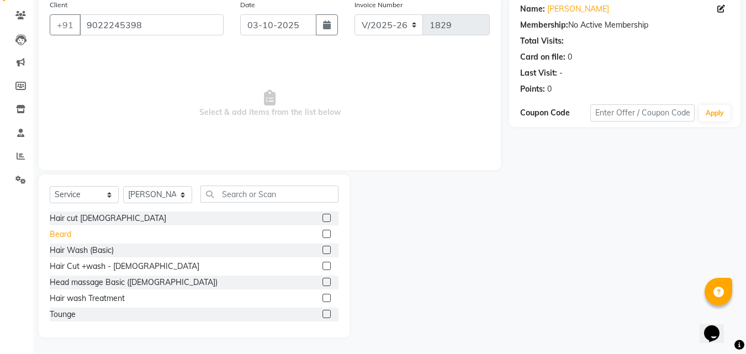
click at [63, 232] on div "Beard" at bounding box center [61, 235] width 22 height 12
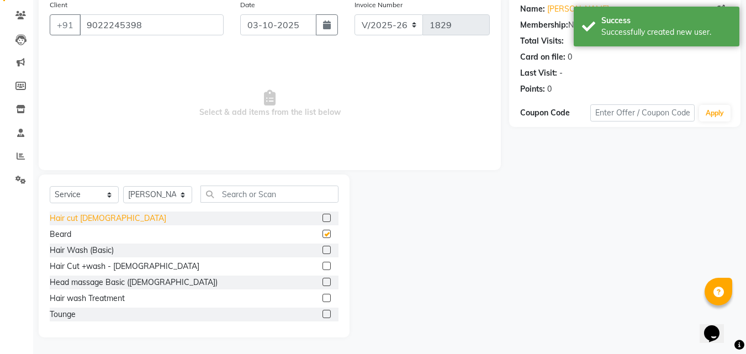
checkbox input "false"
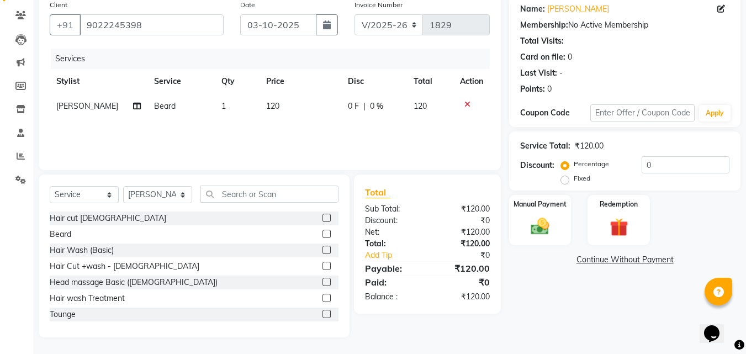
click at [69, 211] on div "Select Service Product Membership Package Voucher Prepaid Gift Card Select Styl…" at bounding box center [194, 199] width 289 height 26
click at [69, 216] on div "Hair cut [DEMOGRAPHIC_DATA]" at bounding box center [108, 219] width 117 height 12
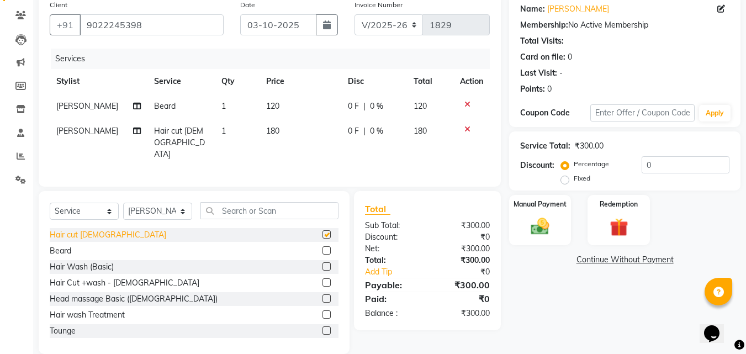
checkbox input "false"
click at [524, 213] on div "Manual Payment" at bounding box center [540, 220] width 65 height 52
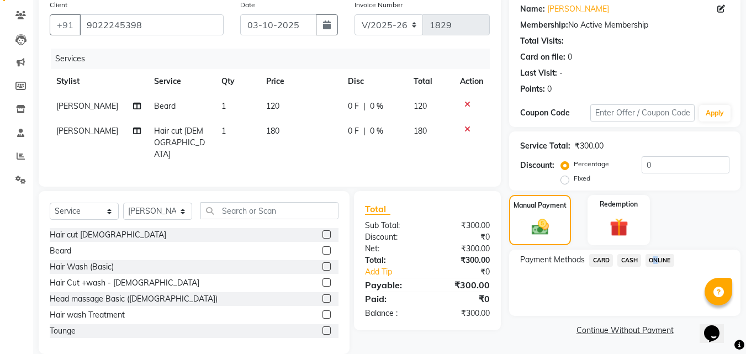
click at [660, 248] on div "Name: Pratik Yadav Membership: No Active Membership Total Visits: Card on file:…" at bounding box center [629, 174] width 240 height 360
click at [659, 256] on span "ONLINE" at bounding box center [660, 260] width 29 height 13
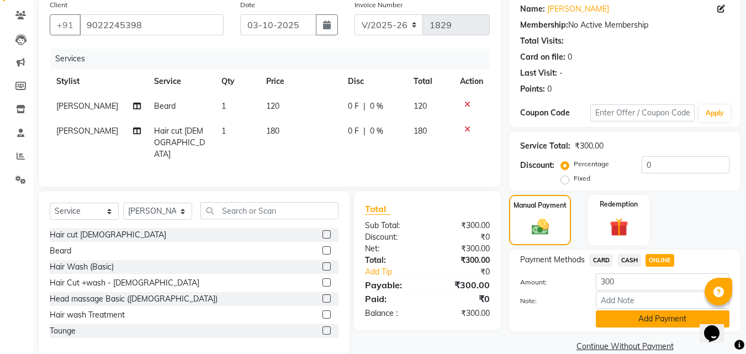
click at [640, 312] on button "Add Payment" at bounding box center [663, 318] width 134 height 17
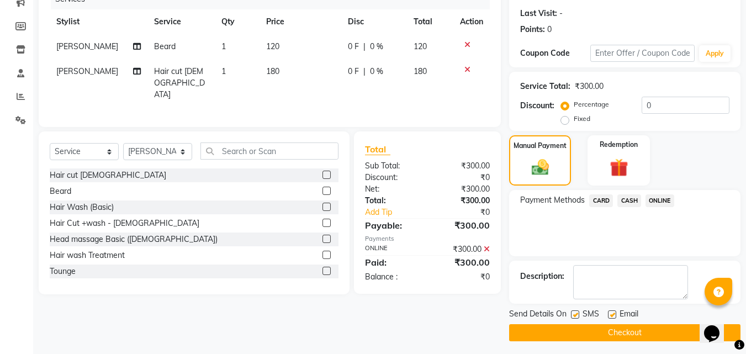
scroll to position [152, 0]
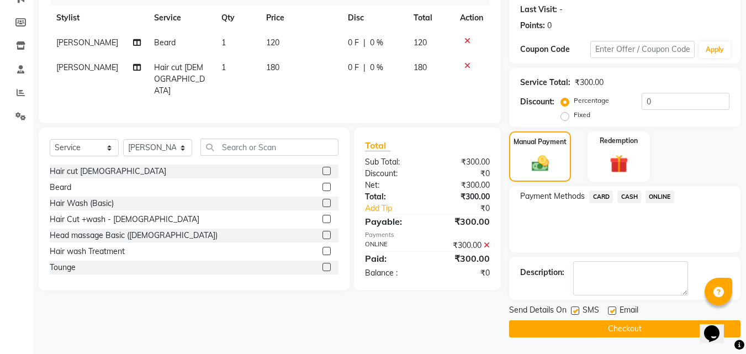
click at [629, 329] on button "Checkout" at bounding box center [624, 328] width 231 height 17
